Goal: Task Accomplishment & Management: Manage account settings

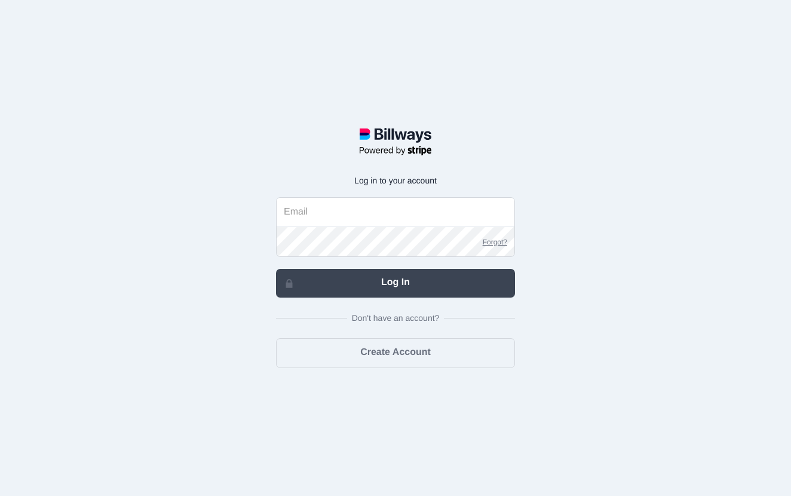
type input "[EMAIL_ADDRESS][DOMAIN_NAME]"
click at [438, 292] on link "Log In" at bounding box center [395, 283] width 239 height 29
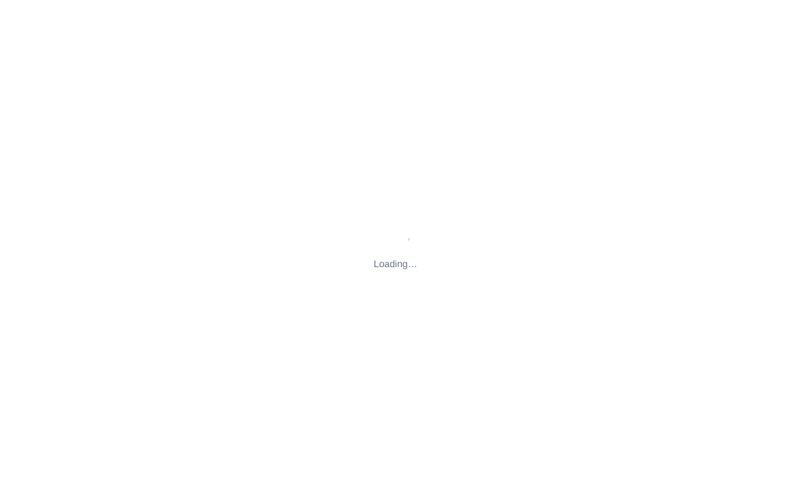
type input "[STREET_ADDRESS][US_STATE]"
type input "[EMAIL_ADDRESS][DOMAIN_NAME]"
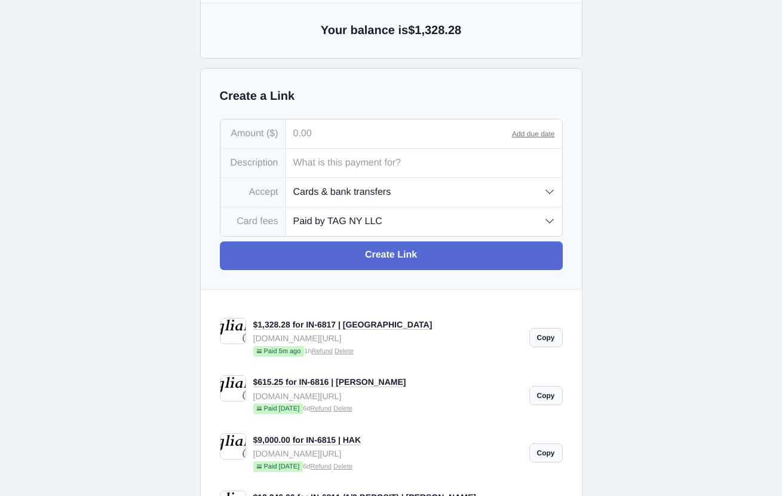
scroll to position [125, 0]
